Goal: Task Accomplishment & Management: Manage account settings

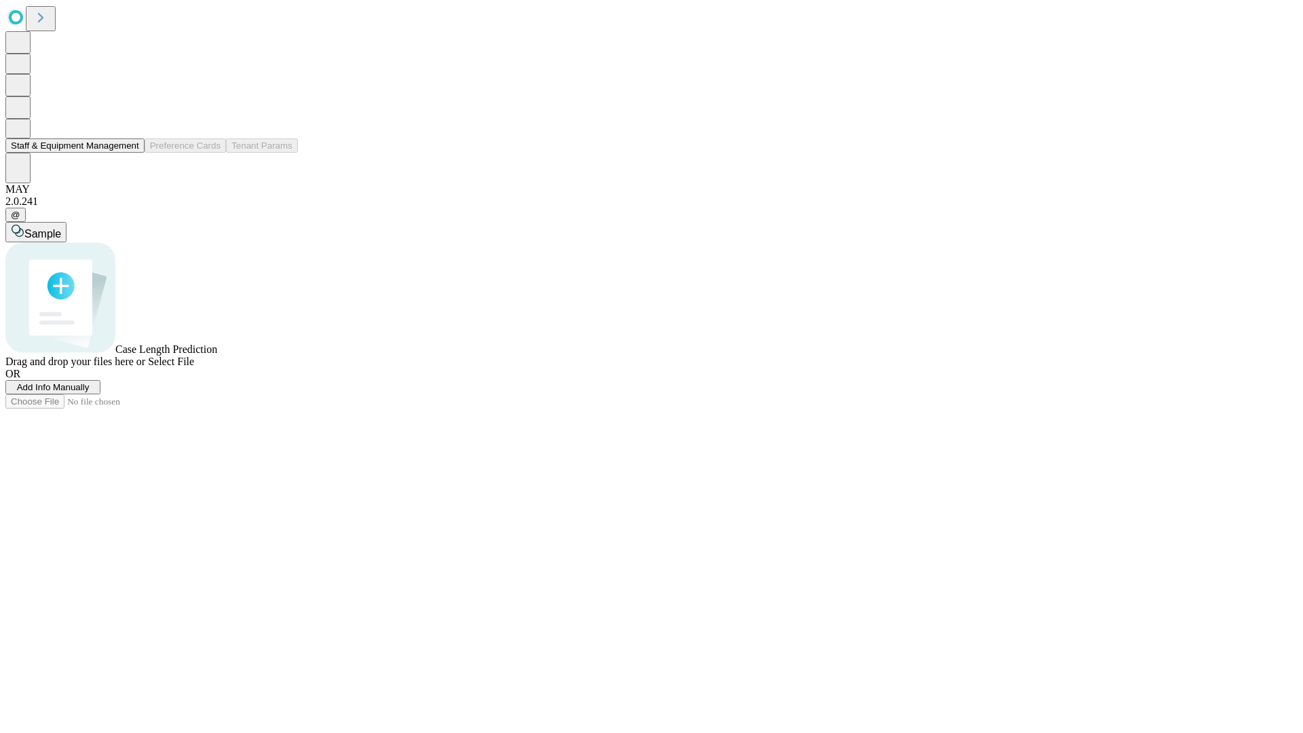
click at [130, 153] on button "Staff & Equipment Management" at bounding box center [74, 145] width 139 height 14
